Goal: Task Accomplishment & Management: Complete application form

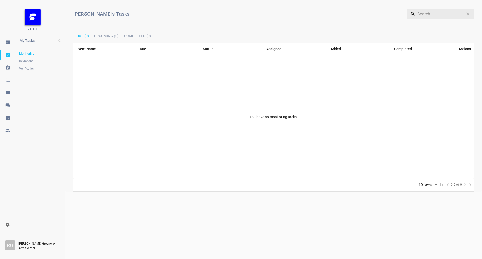
click at [10, 104] on div at bounding box center [7, 105] width 15 height 5
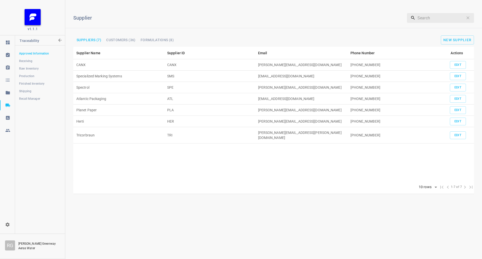
click at [33, 87] on link "Shipping" at bounding box center [40, 91] width 50 height 10
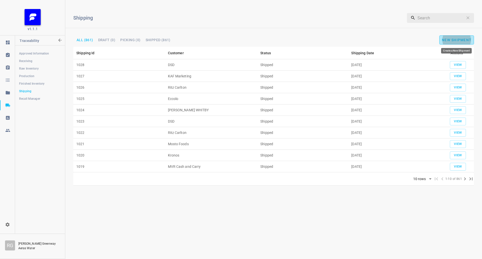
click at [450, 41] on span "New Shipment" at bounding box center [456, 40] width 30 height 4
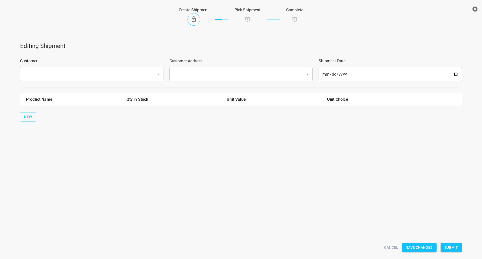
click at [121, 69] on input "text" at bounding box center [84, 74] width 125 height 10
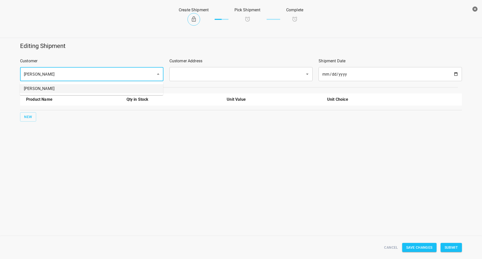
click at [92, 84] on li "[PERSON_NAME]" at bounding box center [91, 88] width 143 height 9
type input "[PERSON_NAME]"
click at [222, 65] on div "Customer Address ​" at bounding box center [240, 69] width 149 height 29
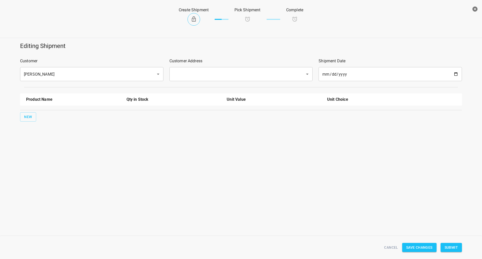
click at [215, 79] on div "​" at bounding box center [240, 74] width 143 height 14
click at [210, 69] on div "​" at bounding box center [240, 74] width 143 height 14
click at [207, 79] on div "​" at bounding box center [240, 74] width 143 height 14
click at [205, 69] on input "text" at bounding box center [234, 74] width 125 height 10
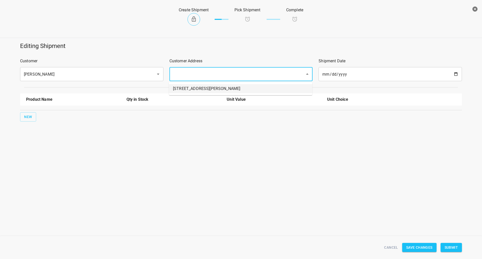
click at [192, 90] on li "[STREET_ADDRESS][PERSON_NAME]" at bounding box center [240, 88] width 143 height 9
type input "[STREET_ADDRESS][PERSON_NAME]"
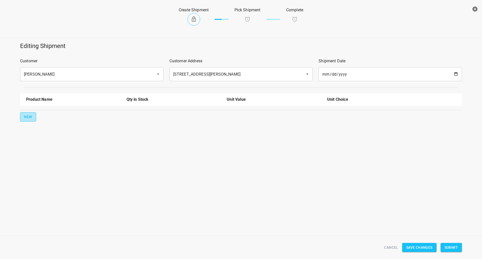
click at [33, 120] on button "New" at bounding box center [28, 116] width 16 height 9
click at [32, 113] on input "text" at bounding box center [66, 114] width 80 height 8
click at [43, 124] on li "330ml Still" at bounding box center [73, 125] width 94 height 9
type input "330ml Still"
click at [35, 131] on button "New" at bounding box center [28, 132] width 16 height 9
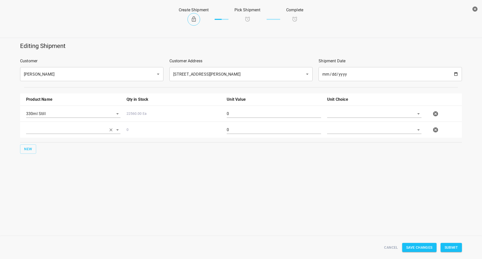
click at [35, 130] on input "text" at bounding box center [66, 130] width 80 height 8
drag, startPoint x: 137, startPoint y: 179, endPoint x: 147, endPoint y: 124, distance: 56.0
click at [137, 179] on div "Editing Shipment Customer [PERSON_NAME] ​ Customer Address [STREET_ADDRESS][PER…" at bounding box center [241, 113] width 482 height 148
click at [435, 129] on icon "button" at bounding box center [435, 130] width 6 height 6
click at [248, 112] on input "0" at bounding box center [273, 114] width 94 height 8
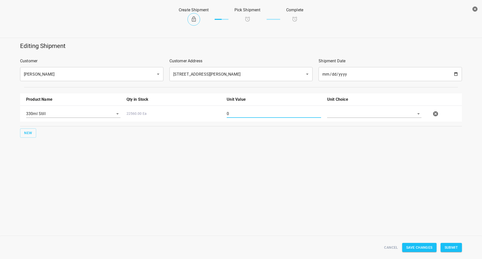
click at [248, 112] on input "0" at bounding box center [273, 114] width 94 height 8
type input "126"
click at [345, 107] on div at bounding box center [374, 116] width 100 height 18
click at [345, 113] on input "text" at bounding box center [367, 114] width 80 height 8
click at [340, 125] on li "[PERSON_NAME]" at bounding box center [374, 125] width 94 height 9
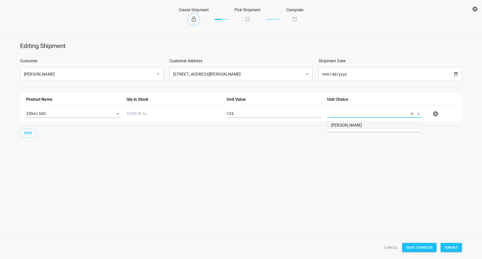
type input "[PERSON_NAME]"
drag, startPoint x: 452, startPoint y: 243, endPoint x: 422, endPoint y: 203, distance: 49.4
click at [452, 243] on button "Submit" at bounding box center [450, 247] width 21 height 9
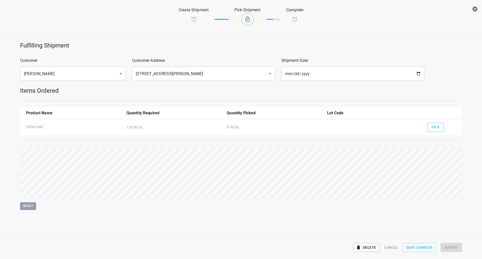
click at [435, 128] on span "Pick" at bounding box center [435, 127] width 8 height 6
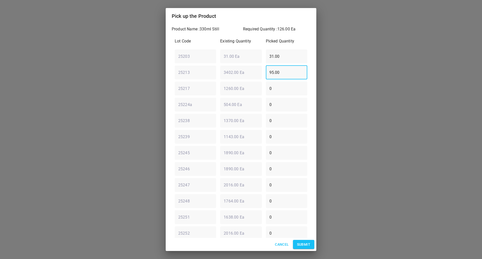
drag, startPoint x: 235, startPoint y: 69, endPoint x: 156, endPoint y: 59, distance: 79.6
click at [133, 61] on div "Pick up the Product Product Name : 330ml Still Required Quantity : 126.00 Ea Lo…" at bounding box center [241, 129] width 482 height 259
type input "0"
drag, startPoint x: 175, startPoint y: 60, endPoint x: 172, endPoint y: 60, distance: 2.8
click at [172, 60] on div "Lot Code Existing Quantity Picked Quantity 25203 ​ 31.00 Ea ​ 31.00 ​ 25213 ​ 3…" at bounding box center [241, 160] width 138 height 251
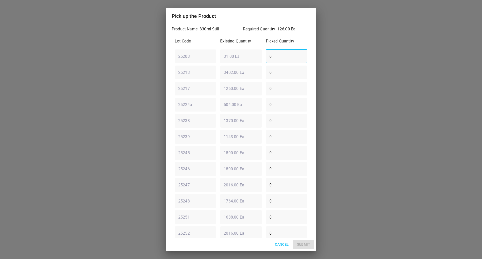
type input "0"
click at [197, 95] on div "25217 ​ 1260.00 Ea ​ 0 ​" at bounding box center [241, 88] width 136 height 18
type input "126"
click at [311, 242] on button "Submit" at bounding box center [303, 244] width 21 height 9
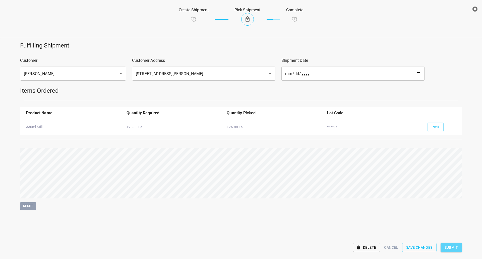
click at [450, 246] on span "Submit" at bounding box center [450, 247] width 13 height 6
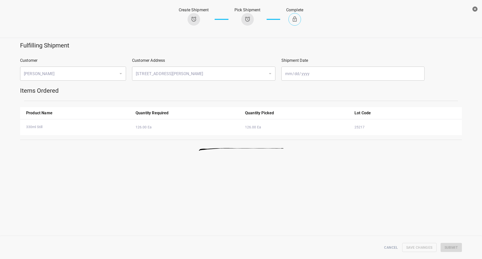
click at [473, 7] on icon "button" at bounding box center [474, 9] width 5 height 5
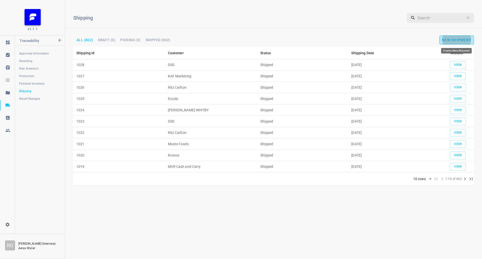
click at [450, 40] on span "New Shipment" at bounding box center [456, 40] width 30 height 4
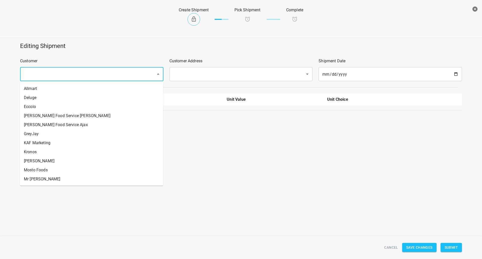
click at [72, 77] on input "text" at bounding box center [84, 74] width 125 height 10
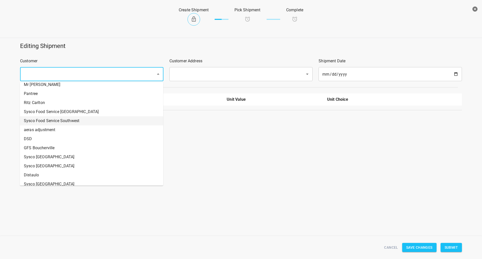
scroll to position [150, 0]
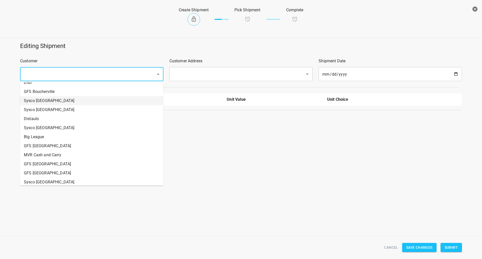
click at [49, 102] on li "Sysco [GEOGRAPHIC_DATA]" at bounding box center [91, 100] width 143 height 9
type input "Sysco [GEOGRAPHIC_DATA]"
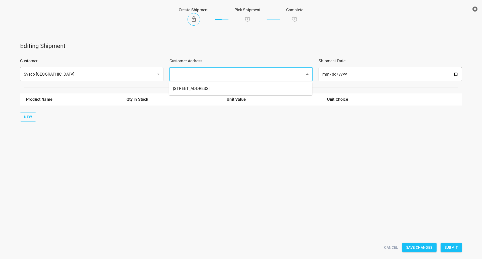
click at [194, 73] on input "text" at bounding box center [234, 74] width 125 height 10
click at [188, 87] on li "[STREET_ADDRESS]" at bounding box center [240, 88] width 143 height 9
type input "[STREET_ADDRESS]"
click at [22, 113] on button "New" at bounding box center [28, 116] width 16 height 9
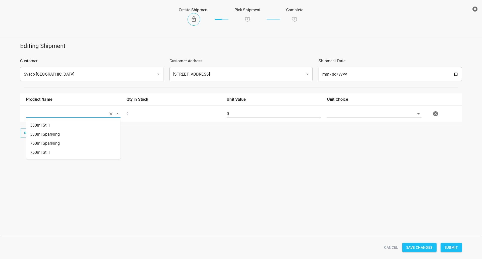
click at [39, 113] on input "text" at bounding box center [66, 114] width 80 height 8
click at [57, 127] on li "330ml Still" at bounding box center [73, 125] width 94 height 9
type input "330ml Still"
click at [30, 132] on span "New" at bounding box center [28, 133] width 8 height 6
click at [50, 125] on div at bounding box center [73, 132] width 100 height 18
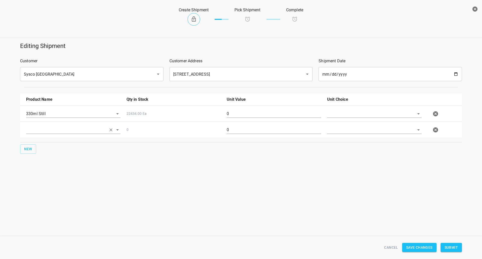
click at [50, 132] on input "text" at bounding box center [66, 130] width 80 height 8
click at [53, 151] on li "330ml Sparkling" at bounding box center [73, 150] width 94 height 9
type input "330ml Sparkling"
click at [31, 149] on span "New" at bounding box center [28, 149] width 8 height 6
click at [44, 147] on input "text" at bounding box center [66, 146] width 80 height 8
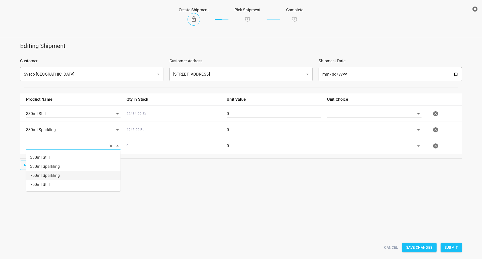
click at [61, 176] on li "750ml Sparkling" at bounding box center [73, 175] width 94 height 9
type input "750ml Sparkling"
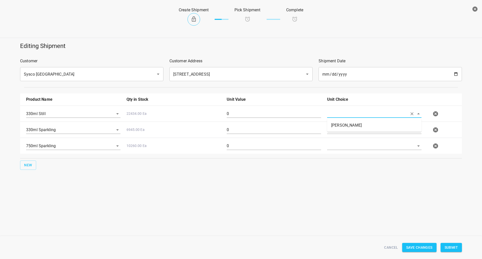
click at [374, 115] on input "text" at bounding box center [367, 114] width 80 height 8
drag, startPoint x: 369, startPoint y: 120, endPoint x: 367, endPoint y: 123, distance: 3.7
click at [369, 120] on ul "[PERSON_NAME]" at bounding box center [374, 125] width 94 height 13
click at [367, 124] on li "[PERSON_NAME]" at bounding box center [374, 125] width 94 height 9
type input "[PERSON_NAME]"
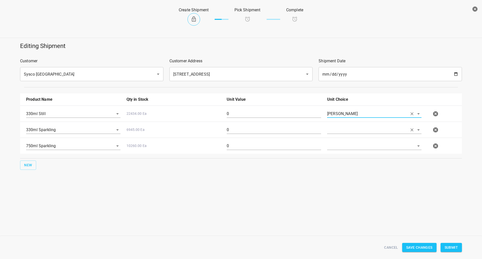
click at [365, 128] on input "text" at bounding box center [367, 130] width 80 height 8
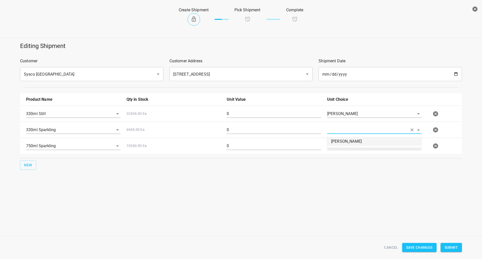
click at [363, 137] on li "[PERSON_NAME]" at bounding box center [374, 141] width 94 height 9
type input "[PERSON_NAME]"
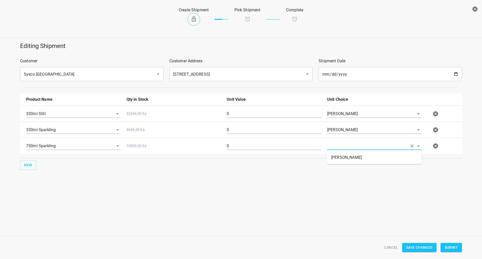
drag, startPoint x: 361, startPoint y: 148, endPoint x: 361, endPoint y: 151, distance: 3.3
click at [361, 148] on input "text" at bounding box center [367, 146] width 80 height 8
click at [360, 155] on li "[PERSON_NAME]" at bounding box center [374, 157] width 94 height 9
type input "[PERSON_NAME]"
click at [292, 117] on input "0" at bounding box center [273, 114] width 94 height 8
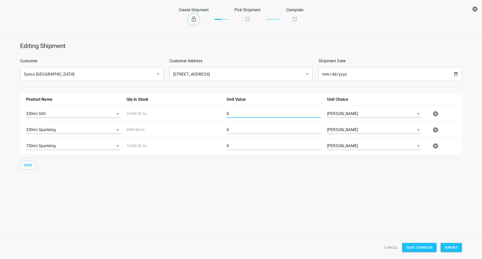
click at [292, 117] on input "0" at bounding box center [273, 114] width 94 height 8
type input "90"
click at [273, 128] on input "0" at bounding box center [273, 130] width 94 height 8
drag, startPoint x: 273, startPoint y: 128, endPoint x: 278, endPoint y: 149, distance: 21.7
click at [271, 130] on input "0" at bounding box center [273, 130] width 94 height 8
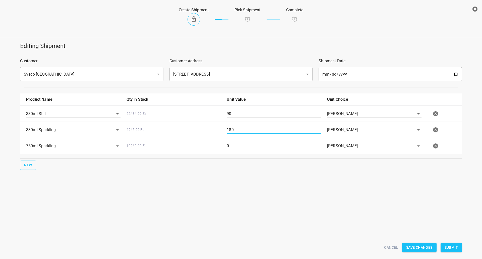
type input "180"
click at [278, 149] on input "0" at bounding box center [273, 146] width 94 height 8
type input "80"
click at [314, 185] on div "Editing Shipment Customer Sysco [GEOGRAPHIC_DATA] ​ Customer Address [STREET_AD…" at bounding box center [241, 121] width 482 height 164
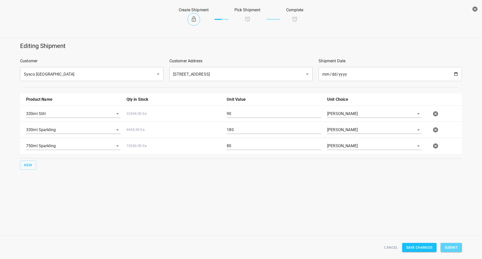
drag, startPoint x: 449, startPoint y: 246, endPoint x: 344, endPoint y: 198, distance: 115.4
click at [450, 246] on span "Submit" at bounding box center [450, 247] width 13 height 6
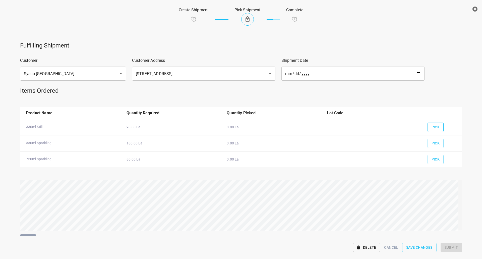
click at [431, 122] on button "Pick" at bounding box center [435, 126] width 16 height 9
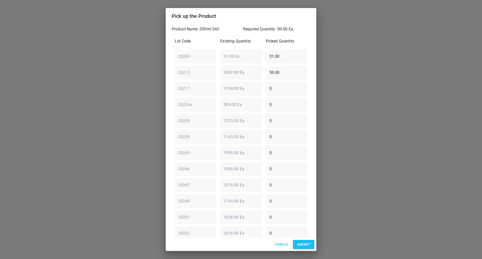
click at [188, 58] on div "25203 ​ 31.00 Ea ​ 31.00 ​" at bounding box center [241, 56] width 136 height 18
type input "0"
drag, startPoint x: 270, startPoint y: 70, endPoint x: 144, endPoint y: 83, distance: 126.8
click at [144, 83] on div "Pick up the Product Product Name : 330ml Still Required Quantity : 90.00 Ea Lot…" at bounding box center [241, 129] width 482 height 259
drag, startPoint x: 283, startPoint y: 74, endPoint x: 260, endPoint y: 74, distance: 23.6
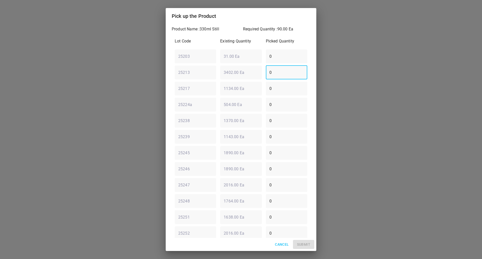
click at [266, 74] on input "0" at bounding box center [286, 72] width 41 height 14
type input "90"
click at [301, 245] on span "Submit" at bounding box center [303, 244] width 13 height 6
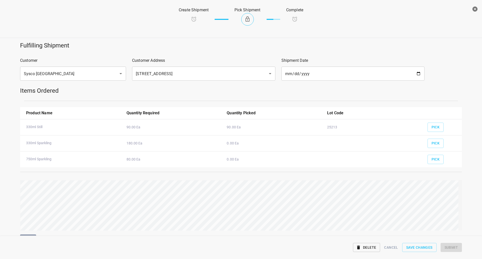
click at [442, 143] on div "Pick" at bounding box center [442, 141] width 36 height 19
click at [438, 144] on button "Pick" at bounding box center [435, 142] width 16 height 9
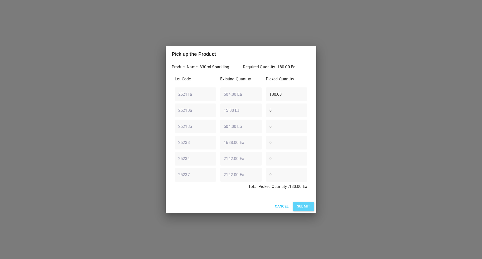
click at [305, 206] on span "Submit" at bounding box center [303, 206] width 13 height 6
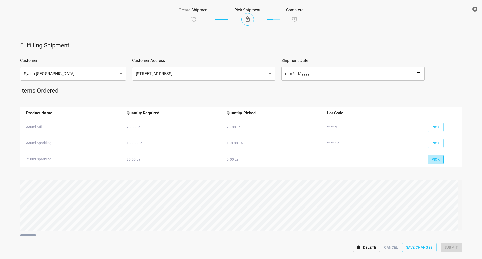
click at [433, 159] on span "Pick" at bounding box center [435, 159] width 8 height 6
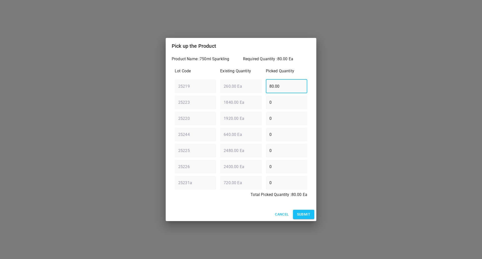
drag, startPoint x: 295, startPoint y: 90, endPoint x: 157, endPoint y: 67, distance: 139.6
click at [133, 88] on div "Pick up the Product Product Name : 750ml Sparkling Required Quantity : 80.00 Ea…" at bounding box center [241, 129] width 482 height 259
type input "0"
click at [185, 117] on div "25220 ​ 1920.00 Ea ​ 0 ​" at bounding box center [241, 118] width 136 height 18
type input "8"
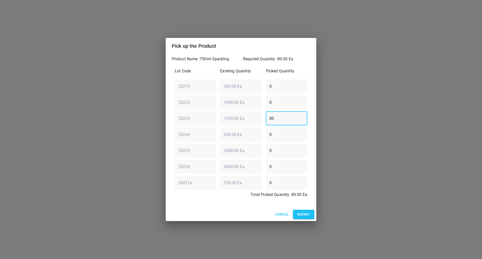
type input "80"
click at [305, 216] on span "Submit" at bounding box center [303, 214] width 13 height 6
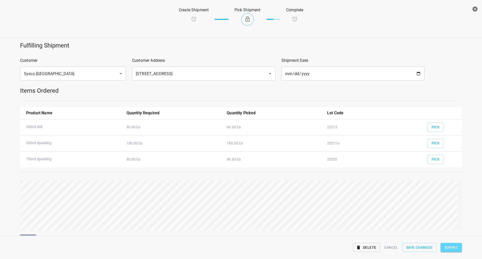
click at [449, 246] on span "Submit" at bounding box center [450, 247] width 13 height 6
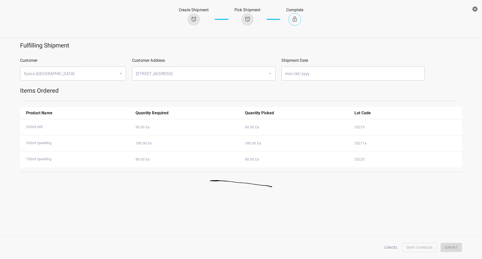
click at [476, 8] on icon "button" at bounding box center [474, 9] width 5 height 5
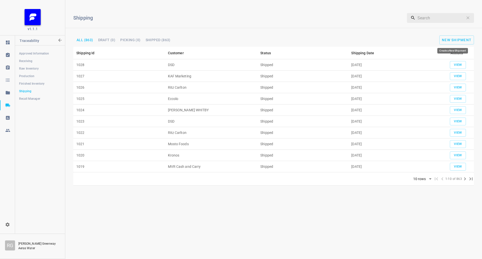
click at [462, 34] on div "Shipping ​ All (863) Draft (0) Picking (0) Shipped (863) New Shipment" at bounding box center [273, 25] width 416 height 43
click at [443, 40] on span "New Shipment" at bounding box center [456, 40] width 30 height 4
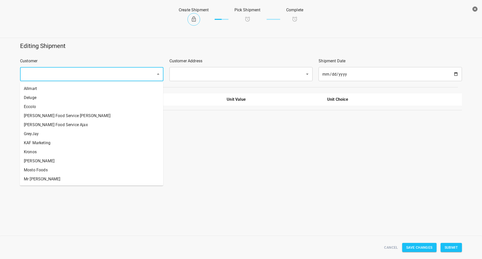
click at [48, 71] on input "text" at bounding box center [84, 74] width 125 height 10
type input "f"
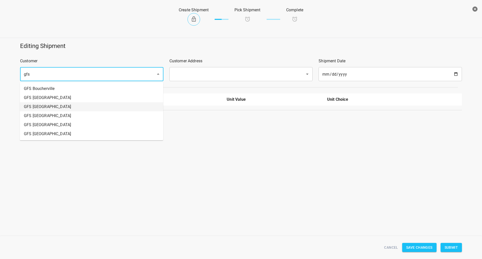
click at [65, 103] on li "GFS [GEOGRAPHIC_DATA]" at bounding box center [91, 106] width 143 height 9
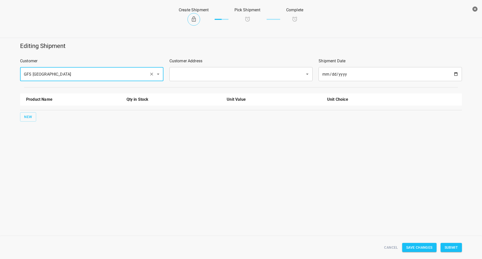
click at [234, 69] on div "​" at bounding box center [240, 74] width 143 height 14
type input "GFS [GEOGRAPHIC_DATA]"
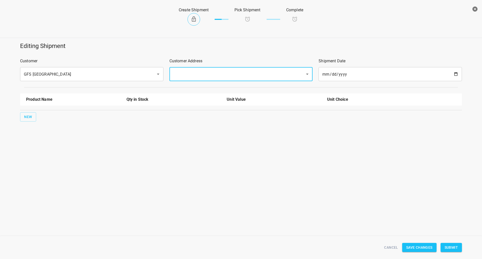
click at [220, 77] on input "text" at bounding box center [234, 74] width 125 height 10
click at [171, 80] on div "​" at bounding box center [240, 74] width 143 height 14
click at [198, 78] on input "text" at bounding box center [234, 74] width 125 height 10
click at [193, 88] on li "[STREET_ADDRESS][PERSON_NAME]" at bounding box center [240, 88] width 143 height 9
type input "[STREET_ADDRESS][PERSON_NAME]"
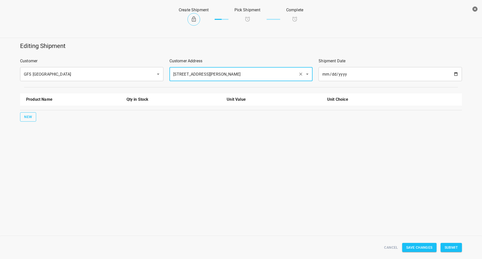
click at [28, 118] on span "New" at bounding box center [28, 117] width 8 height 6
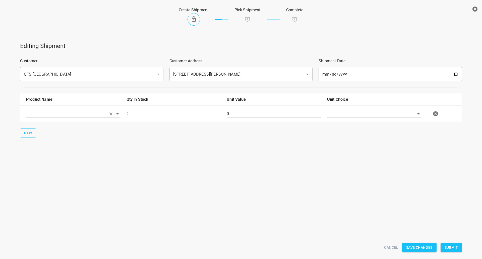
drag, startPoint x: 28, startPoint y: 118, endPoint x: 43, endPoint y: 118, distance: 15.8
click at [43, 118] on div at bounding box center [73, 116] width 100 height 18
click at [51, 114] on input "text" at bounding box center [66, 114] width 80 height 8
click at [55, 126] on li "330ml Still" at bounding box center [73, 125] width 94 height 9
type input "330ml Still"
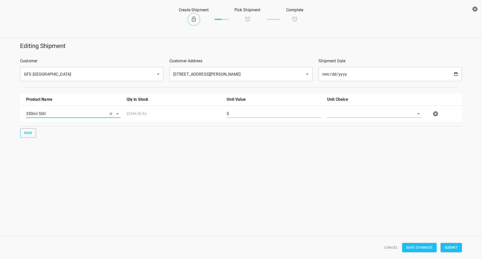
click at [31, 133] on span "New" at bounding box center [28, 133] width 8 height 6
click at [62, 132] on input "text" at bounding box center [66, 130] width 80 height 8
click at [60, 162] on li "750ml Sparkling" at bounding box center [73, 159] width 94 height 9
type input "750ml Sparkling"
click at [353, 112] on input "text" at bounding box center [367, 114] width 80 height 8
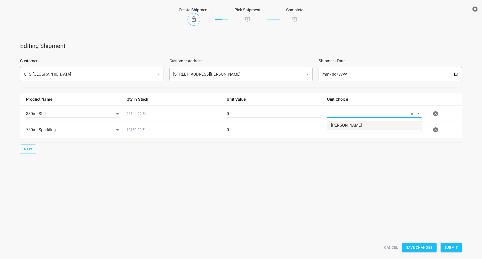
click at [339, 125] on li "[PERSON_NAME]" at bounding box center [374, 125] width 94 height 9
type input "[PERSON_NAME]"
click at [339, 128] on input "text" at bounding box center [367, 130] width 80 height 8
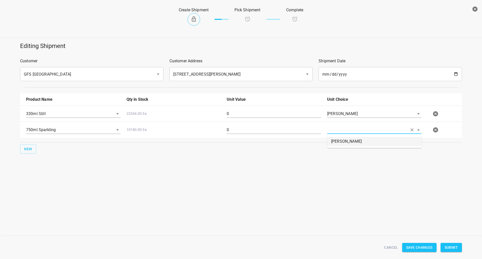
drag, startPoint x: 339, startPoint y: 132, endPoint x: 234, endPoint y: 125, distance: 105.1
click at [336, 139] on li "[PERSON_NAME]" at bounding box center [374, 141] width 94 height 9
type input "[PERSON_NAME]"
click at [225, 115] on div "0" at bounding box center [273, 116] width 100 height 18
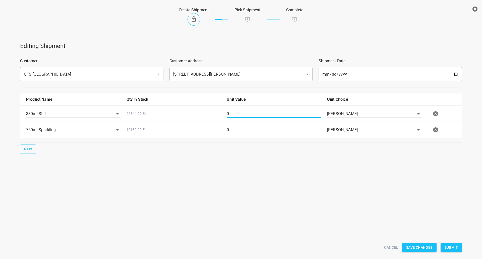
click at [231, 115] on input "0" at bounding box center [273, 114] width 94 height 8
type input "252"
click at [248, 136] on div "0" at bounding box center [273, 132] width 100 height 18
click at [246, 129] on input "0" at bounding box center [273, 130] width 94 height 8
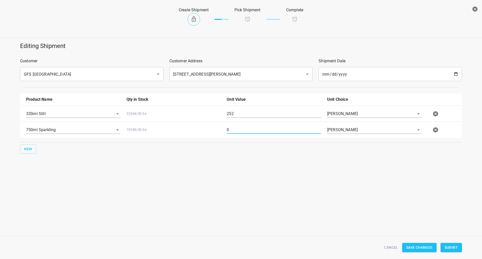
click at [246, 129] on input "0" at bounding box center [273, 130] width 94 height 8
type input "80"
click at [451, 249] on span "Submit" at bounding box center [450, 247] width 13 height 6
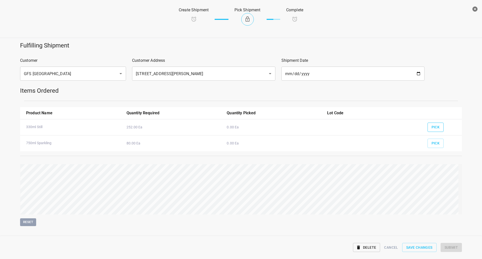
click at [431, 124] on span "Pick" at bounding box center [435, 127] width 8 height 6
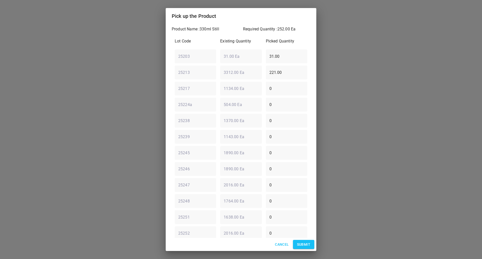
drag, startPoint x: 291, startPoint y: 56, endPoint x: 127, endPoint y: 97, distance: 169.5
click at [266, 63] on input "31.00" at bounding box center [286, 56] width 41 height 14
type input "3"
type input "0"
click at [180, 71] on div "25213 ​ 3312.00 Ea ​ 221.00 ​" at bounding box center [241, 72] width 136 height 18
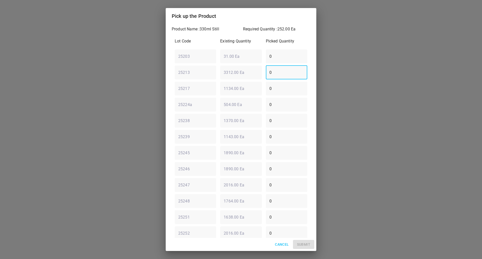
click at [259, 76] on div "25213 ​ 3312.00 Ea ​ 0 ​" at bounding box center [241, 72] width 136 height 18
type input "252"
click at [308, 245] on span "Submit" at bounding box center [303, 244] width 13 height 6
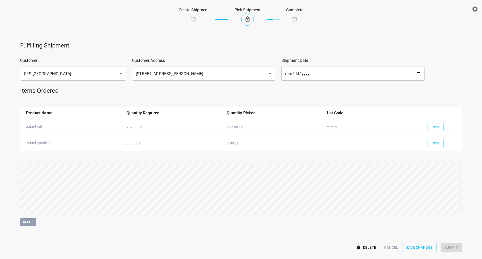
click at [434, 138] on div "Pick" at bounding box center [442, 141] width 36 height 19
click at [434, 142] on span "Pick" at bounding box center [435, 143] width 8 height 6
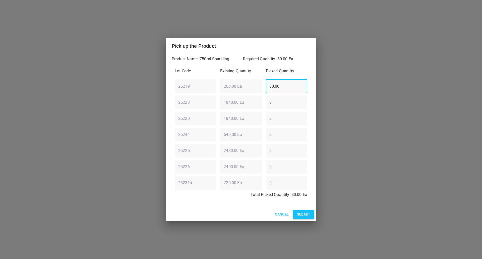
drag, startPoint x: 291, startPoint y: 86, endPoint x: 17, endPoint y: 92, distance: 274.7
click at [0, 98] on div "Pick up the Product Product Name : 750ml Sparkling Required Quantity : 80.00 Ea…" at bounding box center [241, 129] width 482 height 259
type input "0"
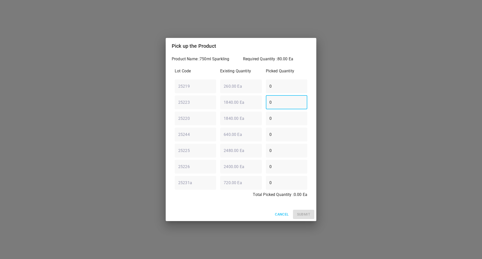
drag, startPoint x: 294, startPoint y: 101, endPoint x: 122, endPoint y: 126, distance: 174.1
click at [122, 126] on div "Pick up the Product Product Name : 750ml Sparkling Required Quantity : 80.00 Ea…" at bounding box center [241, 129] width 482 height 259
click at [281, 116] on input "0" at bounding box center [286, 118] width 41 height 14
click at [237, 104] on div "25223 ​ 1840.00 Ea ​ 80 ​" at bounding box center [241, 102] width 136 height 18
type input "0"
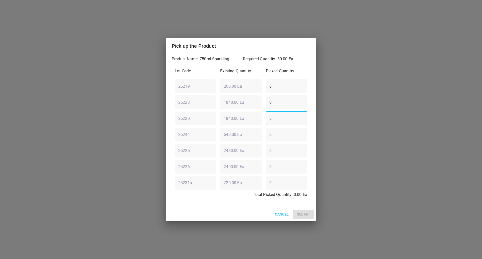
drag, startPoint x: 284, startPoint y: 121, endPoint x: 109, endPoint y: 132, distance: 176.1
click at [115, 131] on div "Pick up the Product Product Name : 750ml Sparkling Required Quantity : 80.00 Ea…" at bounding box center [241, 129] width 482 height 259
type input "80"
click at [307, 213] on span "Submit" at bounding box center [303, 214] width 13 height 6
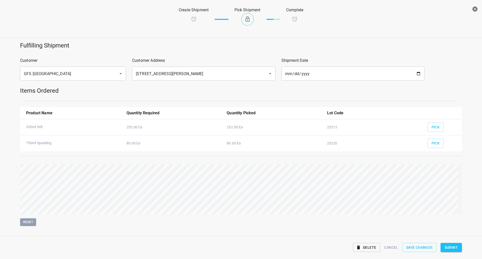
click at [454, 245] on button "Submit" at bounding box center [450, 247] width 21 height 9
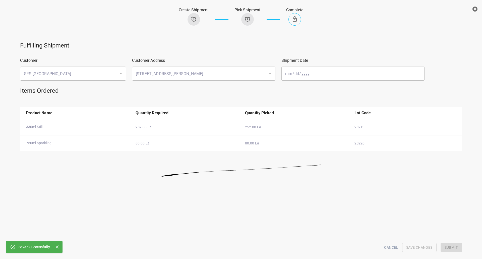
click at [476, 9] on icon "button" at bounding box center [474, 9] width 5 height 5
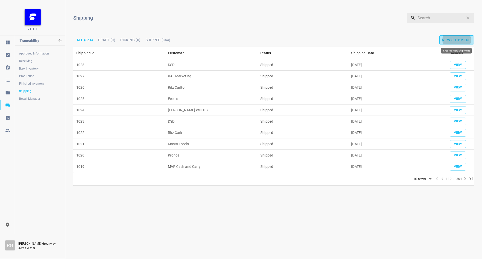
click at [458, 39] on span "New Shipment" at bounding box center [456, 40] width 30 height 4
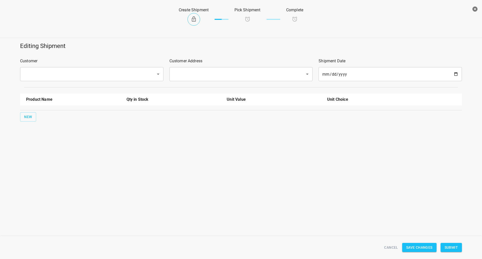
click at [43, 77] on input "text" at bounding box center [84, 74] width 125 height 10
click at [48, 89] on li "DSD" at bounding box center [91, 88] width 143 height 9
type input "DSD"
click at [234, 75] on input "text" at bounding box center [234, 74] width 125 height 10
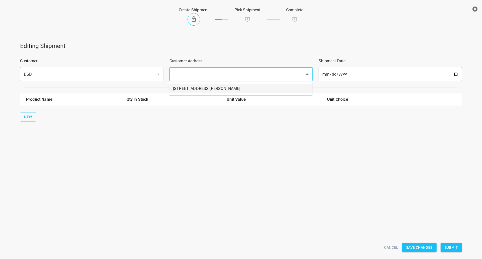
click at [228, 86] on li "[STREET_ADDRESS][PERSON_NAME]" at bounding box center [240, 88] width 143 height 9
type input "[STREET_ADDRESS][PERSON_NAME]"
click at [27, 117] on span "New" at bounding box center [28, 117] width 8 height 6
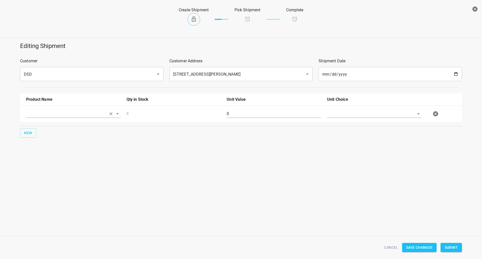
click at [46, 110] on input "text" at bounding box center [66, 114] width 80 height 8
click at [46, 126] on li "330ml Still" at bounding box center [73, 125] width 94 height 9
type input "330ml Still"
click at [29, 133] on span "New" at bounding box center [28, 133] width 8 height 6
click at [43, 132] on input "text" at bounding box center [66, 130] width 80 height 8
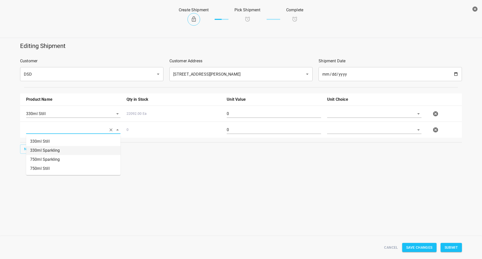
click at [43, 149] on li "330ml Sparkling" at bounding box center [73, 150] width 94 height 9
type input "330ml Sparkling"
drag, startPoint x: 37, startPoint y: 150, endPoint x: 29, endPoint y: 149, distance: 8.0
click at [37, 150] on div "New" at bounding box center [240, 148] width 443 height 11
click at [29, 152] on button "New" at bounding box center [28, 148] width 16 height 9
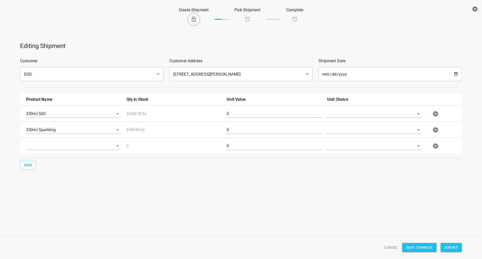
click at [30, 151] on div at bounding box center [73, 148] width 100 height 18
click at [51, 150] on div at bounding box center [73, 146] width 94 height 8
click at [64, 143] on input "text" at bounding box center [66, 146] width 80 height 8
drag, startPoint x: 45, startPoint y: 187, endPoint x: 34, endPoint y: 173, distance: 18.4
click at [45, 187] on li "750ml Still" at bounding box center [73, 184] width 94 height 9
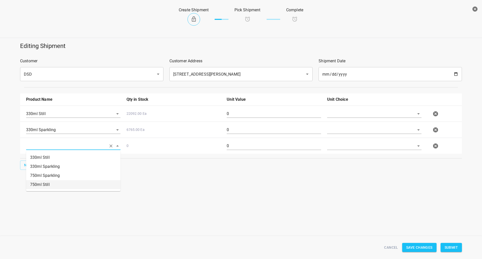
type input "750ml Still"
click at [32, 166] on span "New" at bounding box center [28, 165] width 8 height 6
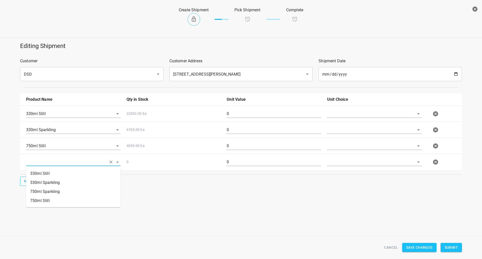
click at [56, 162] on input "text" at bounding box center [66, 162] width 80 height 8
click at [55, 189] on li "750ml Sparkling" at bounding box center [73, 191] width 94 height 9
type input "750ml Sparkling"
click at [344, 116] on input "text" at bounding box center [367, 114] width 80 height 8
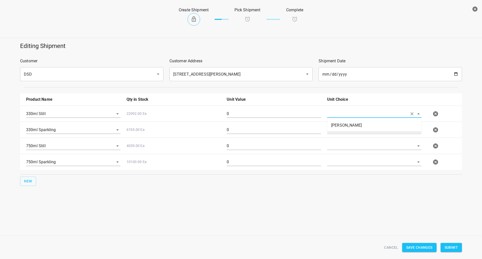
click at [339, 126] on li "[PERSON_NAME]" at bounding box center [374, 125] width 94 height 9
type input "[PERSON_NAME]"
drag, startPoint x: 338, startPoint y: 133, endPoint x: 336, endPoint y: 144, distance: 11.2
click at [337, 133] on input "text" at bounding box center [367, 130] width 80 height 8
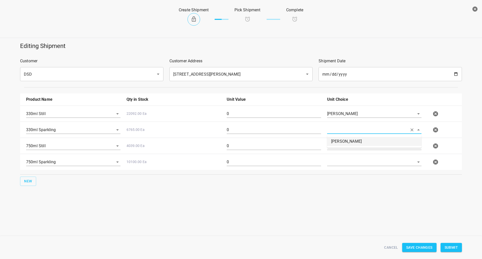
click at [336, 144] on li "[PERSON_NAME]" at bounding box center [374, 141] width 94 height 9
type input "[PERSON_NAME]"
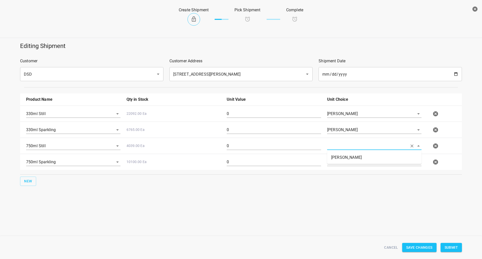
drag, startPoint x: 336, startPoint y: 147, endPoint x: 336, endPoint y: 150, distance: 2.8
click at [336, 148] on input "text" at bounding box center [367, 146] width 80 height 8
click at [337, 156] on li "[PERSON_NAME]" at bounding box center [374, 157] width 94 height 9
type input "[PERSON_NAME]"
click at [337, 162] on input "text" at bounding box center [367, 162] width 80 height 8
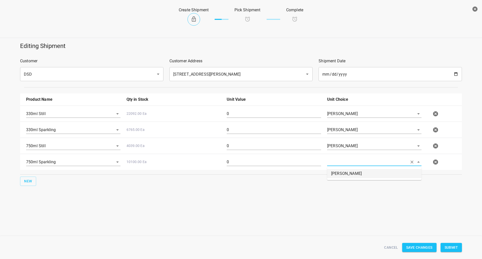
drag, startPoint x: 337, startPoint y: 163, endPoint x: 311, endPoint y: 152, distance: 28.1
click at [338, 174] on li "[PERSON_NAME]" at bounding box center [374, 173] width 94 height 9
type input "[PERSON_NAME]"
click at [291, 111] on input "0" at bounding box center [273, 114] width 94 height 8
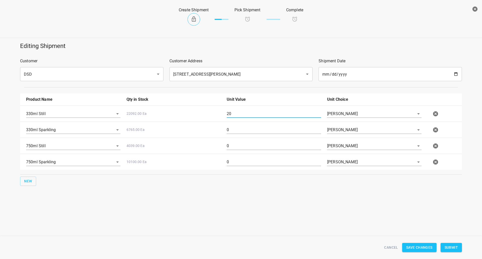
type input "20"
drag, startPoint x: 203, startPoint y: 132, endPoint x: 230, endPoint y: 131, distance: 26.6
click at [204, 132] on div "6765.00 Ea" at bounding box center [173, 132] width 100 height 18
click at [231, 131] on input "0" at bounding box center [273, 130] width 94 height 8
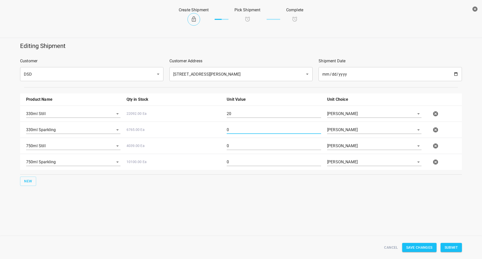
click at [231, 131] on input "0" at bounding box center [273, 130] width 94 height 8
type input "14"
click at [234, 150] on div "0" at bounding box center [273, 148] width 100 height 18
click at [239, 147] on input "0" at bounding box center [273, 146] width 94 height 8
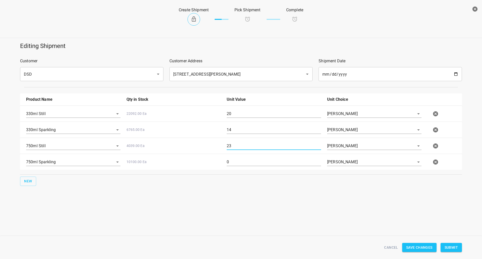
type input "23"
click at [249, 158] on input "0" at bounding box center [273, 162] width 94 height 8
type input "19"
click at [452, 248] on span "Submit" at bounding box center [450, 247] width 13 height 6
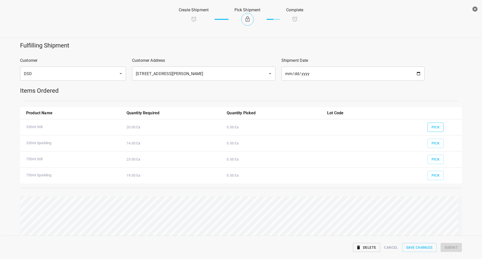
click at [431, 127] on span "Pick" at bounding box center [435, 127] width 8 height 6
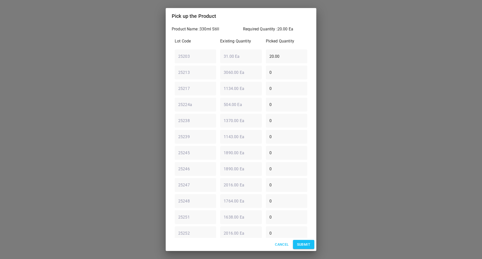
drag, startPoint x: 149, startPoint y: 71, endPoint x: 132, endPoint y: 67, distance: 17.4
click at [139, 72] on div "Pick up the Product Product Name : 330ml Still Required Quantity : 20.00 Ea Lot…" at bounding box center [241, 129] width 482 height 259
type input "0"
drag, startPoint x: 226, startPoint y: 88, endPoint x: 192, endPoint y: 96, distance: 35.4
click at [195, 96] on div "Lot Code Existing Quantity Picked Quantity 25203 ​ 31.00 Ea ​ 0 ​ 25213 ​ 3060.…" at bounding box center [241, 160] width 138 height 251
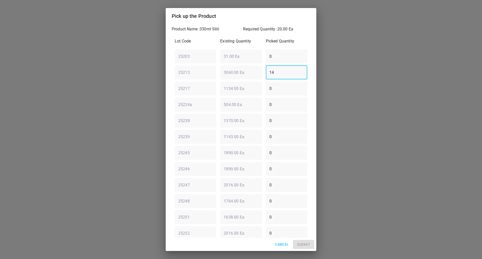
type input "14"
click at [250, 139] on div "25239 ​ 1143.00 Ea ​ 0 ​" at bounding box center [241, 136] width 136 height 18
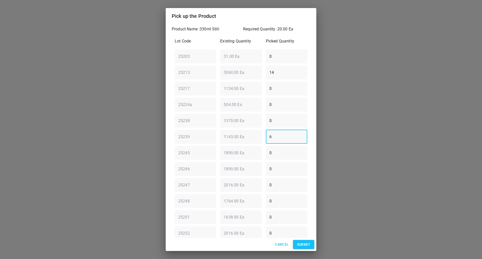
type input "6"
click at [299, 240] on button "Submit" at bounding box center [303, 244] width 21 height 9
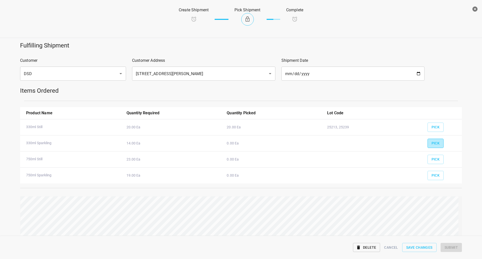
click at [437, 140] on button "Pick" at bounding box center [435, 142] width 16 height 9
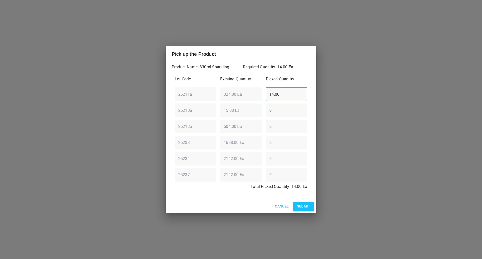
drag, startPoint x: 295, startPoint y: 95, endPoint x: 75, endPoint y: 133, distance: 223.1
click at [80, 133] on div "Pick up the Product Product Name : 330ml Sparkling Required Quantity : 14.00 Ea…" at bounding box center [241, 129] width 482 height 259
type input "0"
click at [177, 122] on div "Lot Code Existing Quantity Picked Quantity 25211a ​ 324.00 Ea ​ 0 ​ 25210a ​ 15…" at bounding box center [241, 134] width 138 height 122
type input "14"
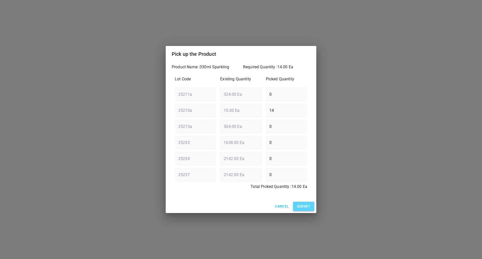
click at [304, 207] on span "Submit" at bounding box center [303, 206] width 13 height 6
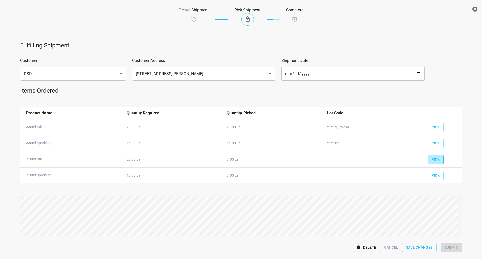
click at [431, 161] on span "Pick" at bounding box center [435, 159] width 8 height 6
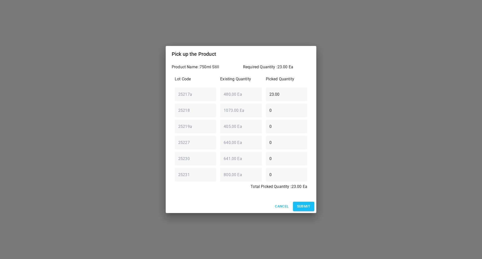
click at [236, 98] on div "25217a ​ 480.00 Ea ​ 23.00 ​" at bounding box center [241, 94] width 136 height 18
type input "0"
click at [184, 113] on div "25218 ​ 1073.00 Ea ​ 0 ​" at bounding box center [241, 110] width 136 height 18
type input "19"
click at [205, 129] on div "25219a ​ 405.00 Ea ​ 0 ​" at bounding box center [241, 126] width 136 height 18
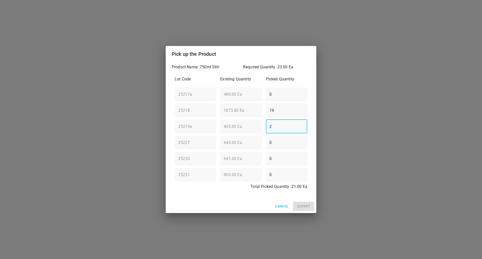
type input "2"
click at [216, 160] on div "25230 ​ 641.00 Ea ​ 0 ​" at bounding box center [241, 158] width 136 height 18
type input "1"
click at [189, 116] on div "25218 ​ 1073.00 Ea ​ 19 ​" at bounding box center [241, 110] width 136 height 18
type input "20"
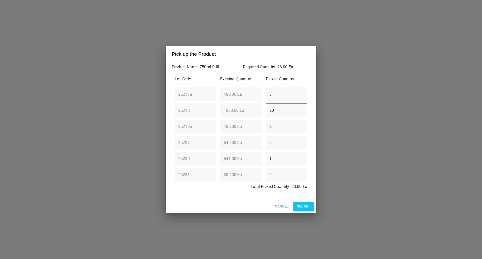
click at [297, 205] on span "Submit" at bounding box center [303, 206] width 13 height 6
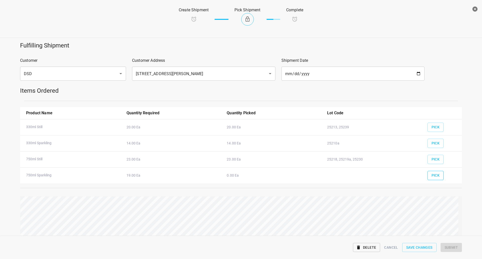
click at [433, 174] on span "Pick" at bounding box center [435, 175] width 8 height 6
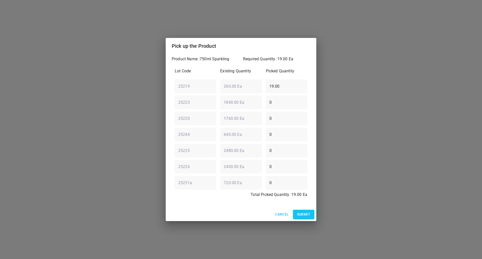
click at [300, 213] on span "Submit" at bounding box center [303, 214] width 13 height 6
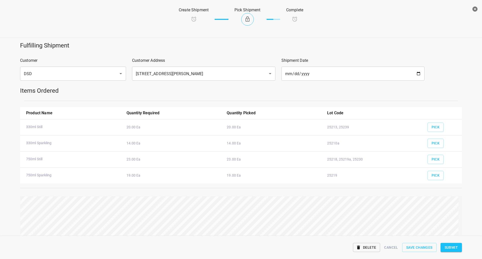
click at [451, 246] on span "Submit" at bounding box center [450, 247] width 13 height 6
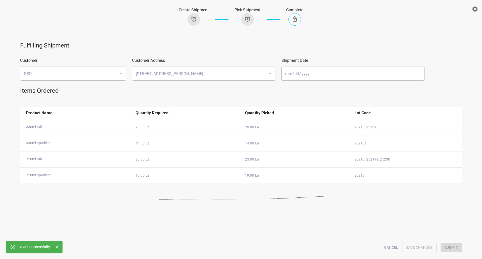
click at [478, 7] on button "button" at bounding box center [475, 9] width 10 height 10
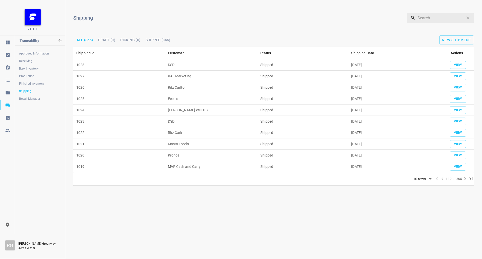
click at [475, 43] on div "New Shipment" at bounding box center [412, 39] width 139 height 9
click at [466, 41] on span "New Shipment" at bounding box center [456, 40] width 30 height 4
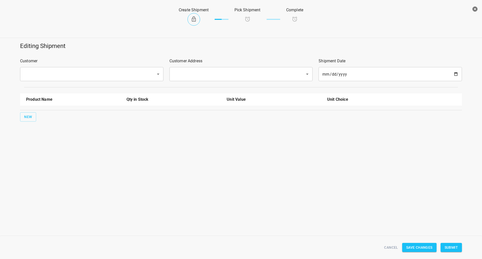
click at [92, 77] on input "text" at bounding box center [84, 74] width 125 height 10
click at [76, 90] on li "DSD" at bounding box center [91, 88] width 143 height 9
type input "DSD"
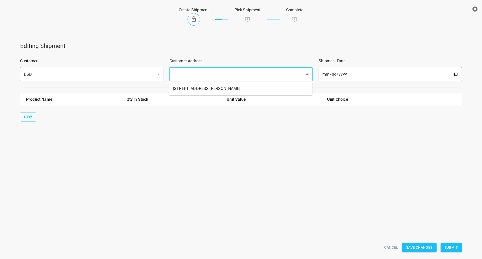
click at [224, 74] on input "text" at bounding box center [234, 74] width 125 height 10
drag, startPoint x: 216, startPoint y: 85, endPoint x: 43, endPoint y: 119, distance: 175.9
click at [216, 86] on li "[STREET_ADDRESS][PERSON_NAME]" at bounding box center [240, 88] width 143 height 9
type input "[STREET_ADDRESS][PERSON_NAME]"
click at [29, 120] on button "New" at bounding box center [28, 116] width 16 height 9
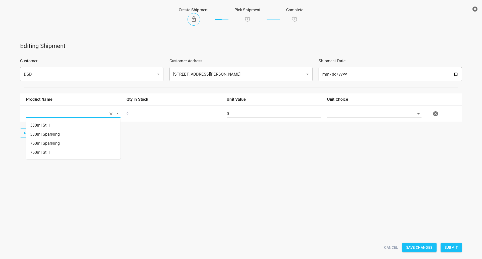
click at [44, 114] on input "text" at bounding box center [66, 114] width 80 height 8
click at [48, 133] on li "330ml Sparkling" at bounding box center [73, 134] width 94 height 9
type input "330ml Sparkling"
click at [366, 115] on input "text" at bounding box center [367, 114] width 80 height 8
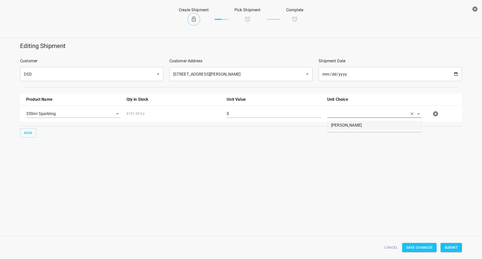
click at [350, 127] on li "[PERSON_NAME]" at bounding box center [374, 125] width 94 height 9
type input "[PERSON_NAME]"
click at [274, 112] on input "0" at bounding box center [273, 114] width 94 height 8
type input "3"
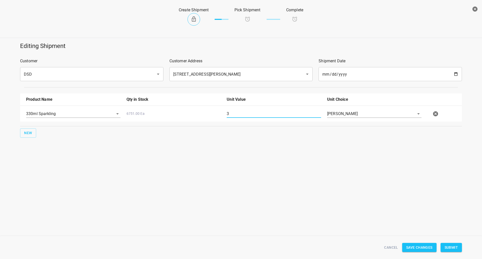
click at [454, 249] on span "Submit" at bounding box center [450, 247] width 13 height 6
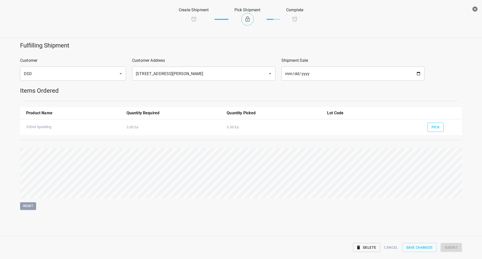
click at [430, 125] on button "Pick" at bounding box center [435, 126] width 16 height 9
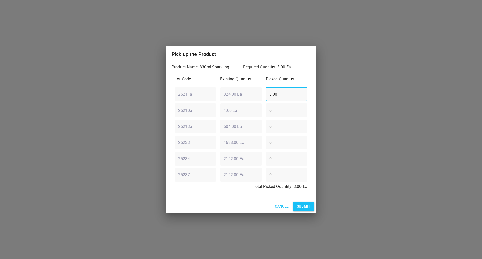
drag, startPoint x: 289, startPoint y: 97, endPoint x: 60, endPoint y: 95, distance: 229.0
click at [60, 95] on div "Pick up the Product Product Name : 330ml Sparkling Required Quantity : 3.00 Ea …" at bounding box center [241, 129] width 482 height 259
drag, startPoint x: 180, startPoint y: 104, endPoint x: 99, endPoint y: 102, distance: 80.8
click at [136, 105] on div "Pick up the Product Product Name : 330ml Sparkling Required Quantity : 3.00 Ea …" at bounding box center [241, 129] width 482 height 259
type input "2"
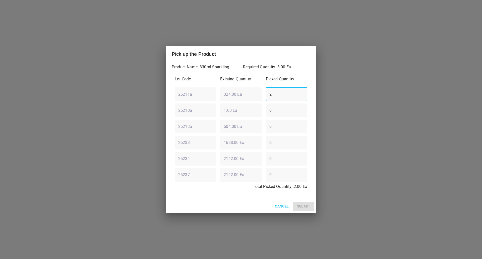
drag, startPoint x: 200, startPoint y: 116, endPoint x: 94, endPoint y: 110, distance: 106.2
click at [164, 116] on div "Pick up the Product Product Name : 330ml Sparkling Required Quantity : 3.00 Ea …" at bounding box center [241, 129] width 482 height 259
type input "1"
click at [306, 207] on span "Submit" at bounding box center [303, 206] width 13 height 6
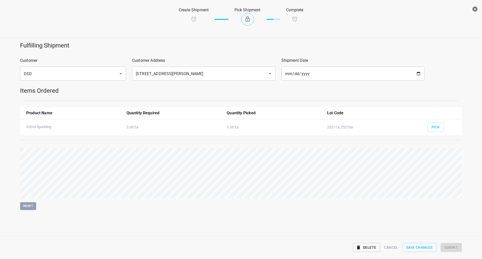
click at [432, 183] on div "Reset" at bounding box center [240, 179] width 441 height 62
drag, startPoint x: 275, startPoint y: 202, endPoint x: 402, endPoint y: 147, distance: 137.8
click at [402, 147] on div "Reset" at bounding box center [240, 179] width 447 height 68
click at [446, 247] on span "Submit" at bounding box center [450, 247] width 13 height 6
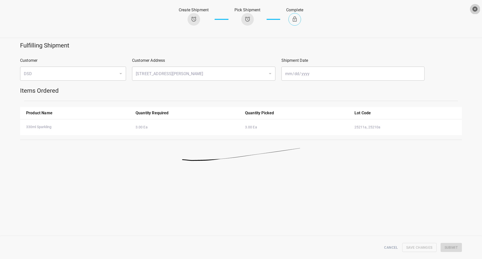
click at [475, 11] on icon "button" at bounding box center [474, 9] width 5 height 5
